Goal: Transaction & Acquisition: Book appointment/travel/reservation

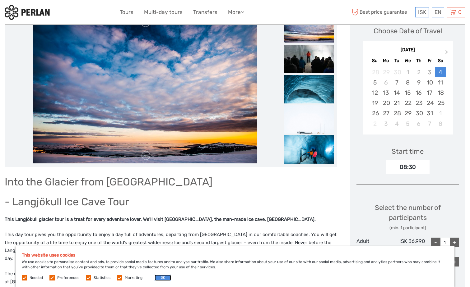
click at [156, 278] on button "OK" at bounding box center [163, 278] width 16 height 6
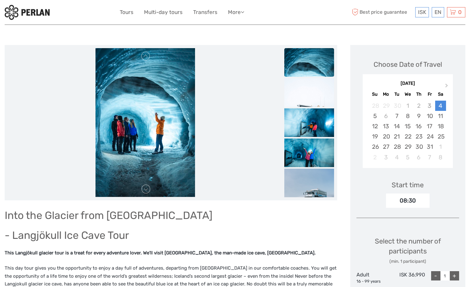
scroll to position [29, 0]
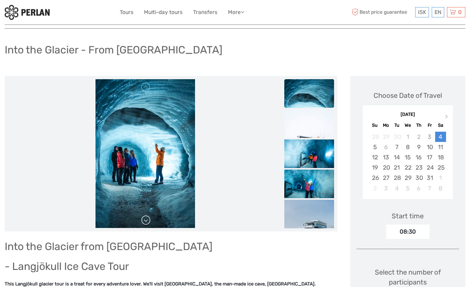
click at [144, 224] on link at bounding box center [146, 221] width 10 height 10
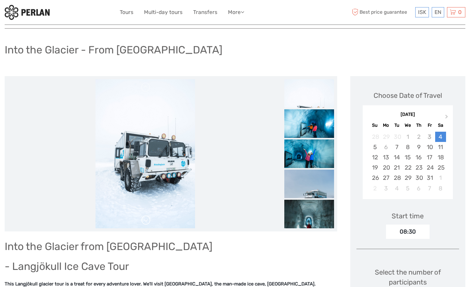
click at [144, 224] on link at bounding box center [146, 221] width 10 height 10
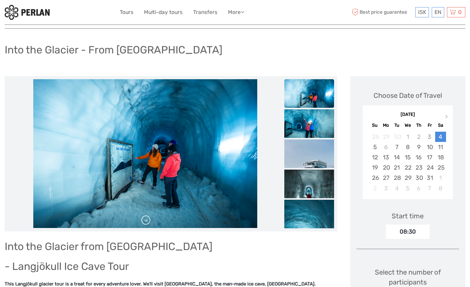
click at [144, 223] on link at bounding box center [146, 221] width 10 height 10
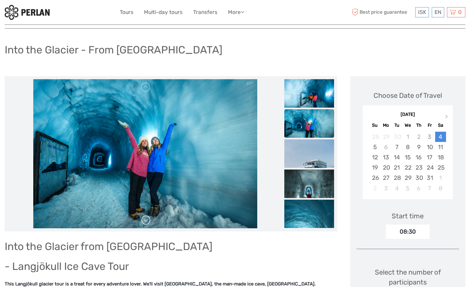
click at [144, 223] on link at bounding box center [146, 221] width 10 height 10
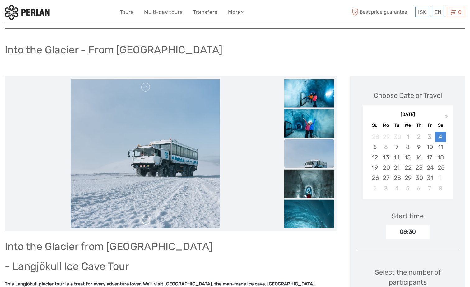
click at [144, 223] on link at bounding box center [146, 221] width 10 height 10
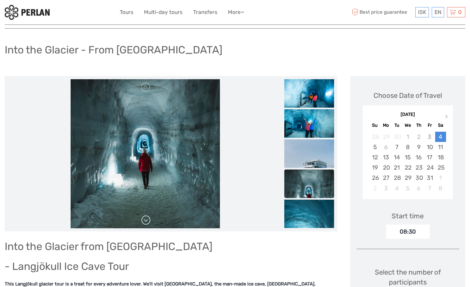
click at [144, 223] on link at bounding box center [146, 221] width 10 height 10
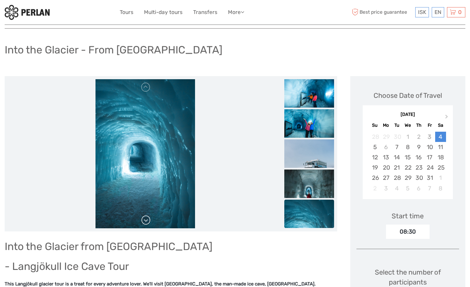
click at [144, 223] on link at bounding box center [146, 221] width 10 height 10
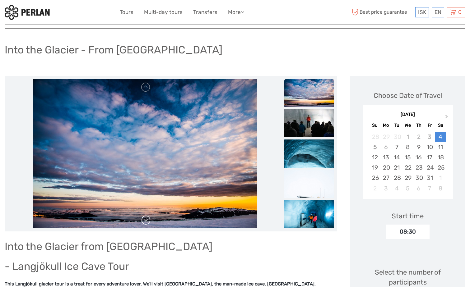
click at [144, 223] on link at bounding box center [146, 221] width 10 height 10
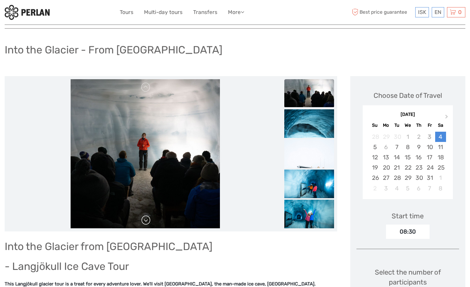
click at [144, 223] on link at bounding box center [146, 221] width 10 height 10
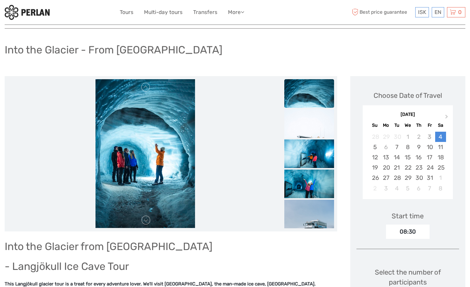
scroll to position [0, 0]
